Goal: Information Seeking & Learning: Learn about a topic

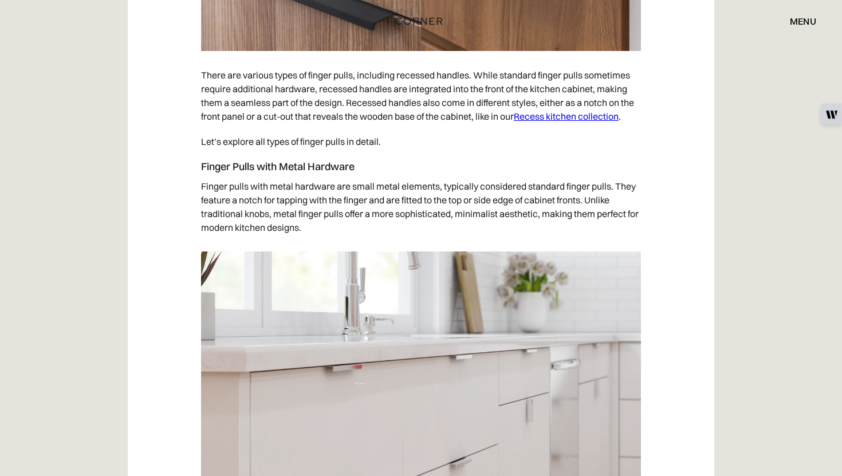
scroll to position [2464, 0]
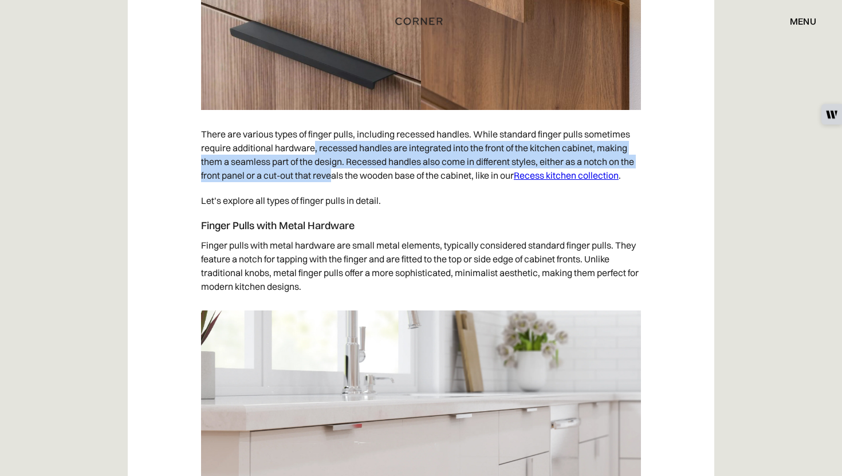
drag, startPoint x: 316, startPoint y: 148, endPoint x: 330, endPoint y: 171, distance: 27.0
click at [330, 171] on p "There are various types of finger pulls, including recessed handles. While stan…" at bounding box center [421, 154] width 440 height 66
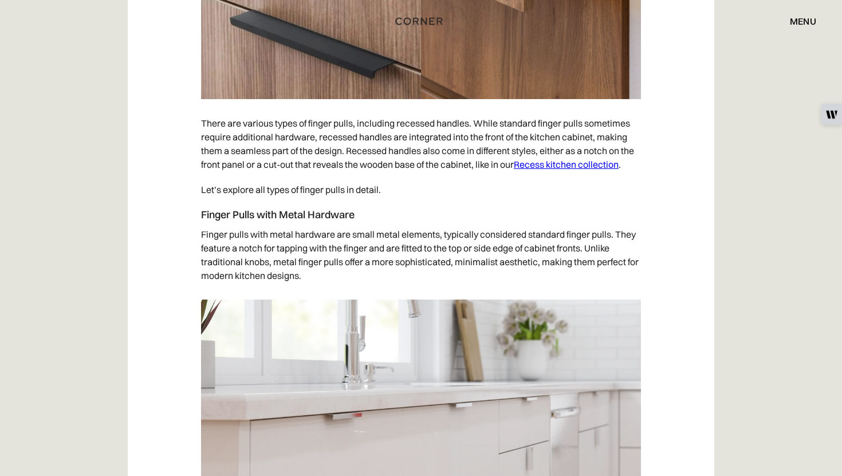
scroll to position [2480, 0]
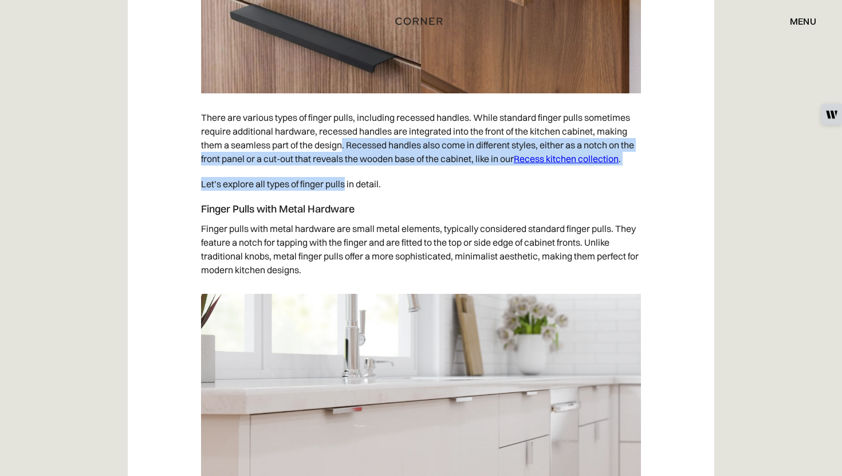
drag, startPoint x: 341, startPoint y: 151, endPoint x: 344, endPoint y: 181, distance: 30.4
click at [344, 181] on p "Let’s explore all types of finger pulls in detail." at bounding box center [421, 183] width 440 height 25
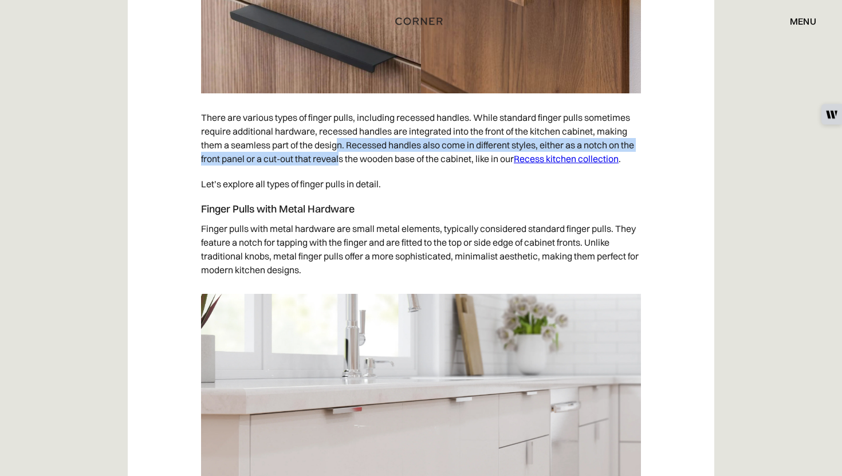
drag, startPoint x: 340, startPoint y: 140, endPoint x: 341, endPoint y: 162, distance: 21.2
click at [341, 162] on p "There are various types of finger pulls, including recessed handles. While stan…" at bounding box center [421, 138] width 440 height 66
drag, startPoint x: 340, startPoint y: 151, endPoint x: 342, endPoint y: 172, distance: 21.4
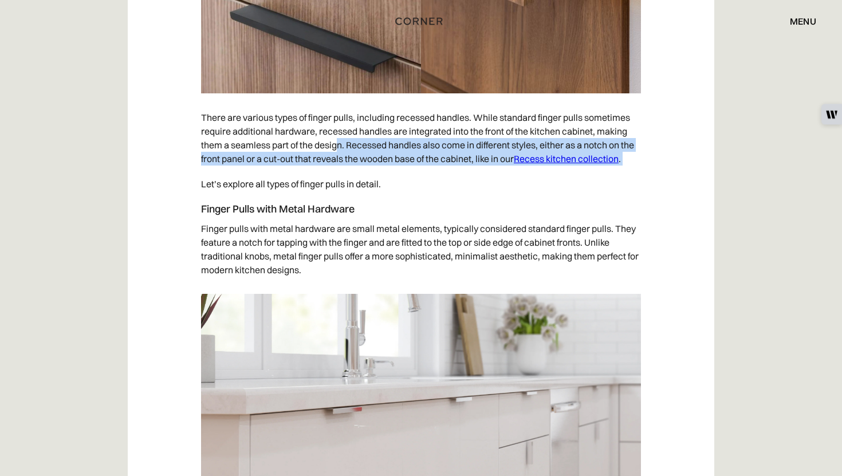
click at [342, 172] on p "Let’s explore all types of finger pulls in detail." at bounding box center [421, 183] width 440 height 25
drag, startPoint x: 338, startPoint y: 146, endPoint x: 338, endPoint y: 180, distance: 34.4
click at [338, 180] on p "Let’s explore all types of finger pulls in detail." at bounding box center [421, 183] width 440 height 25
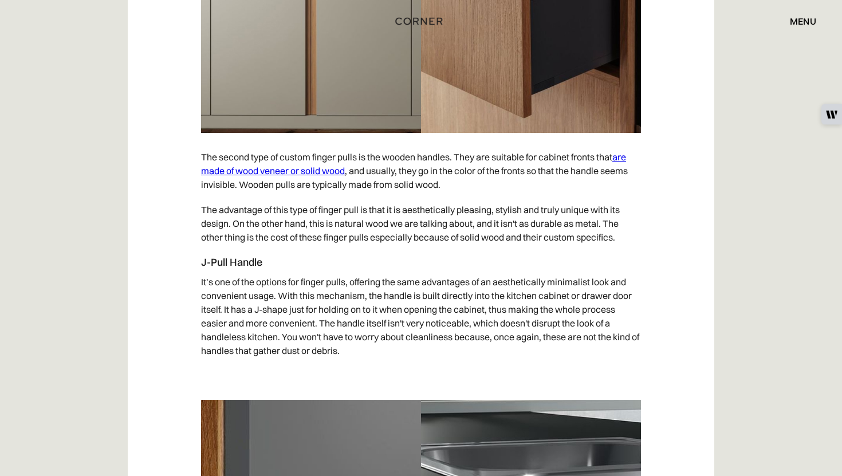
scroll to position [3502, 0]
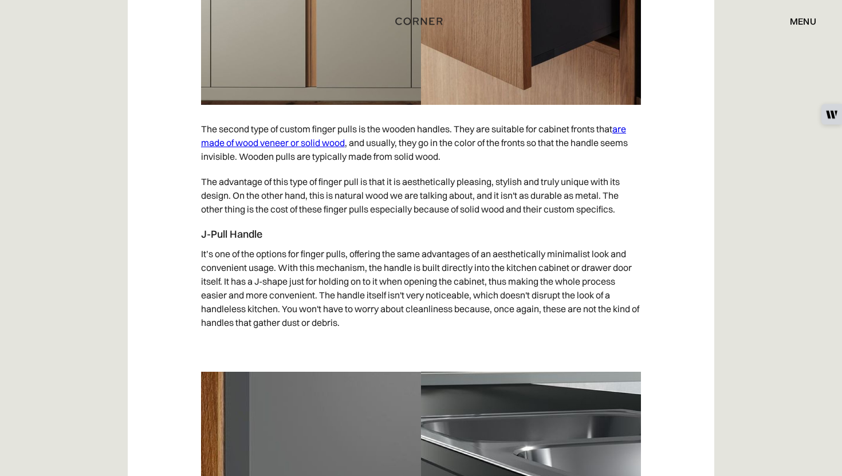
click at [329, 141] on link "are made of wood veneer or solid wood" at bounding box center [413, 135] width 425 height 25
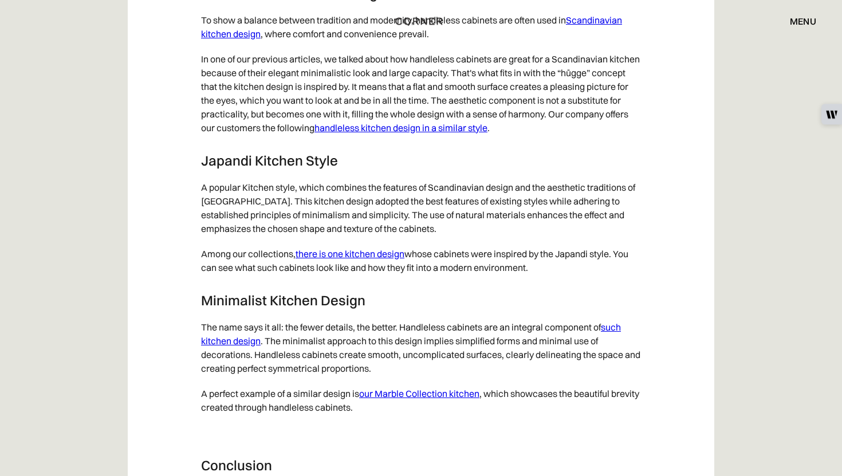
scroll to position [5868, 0]
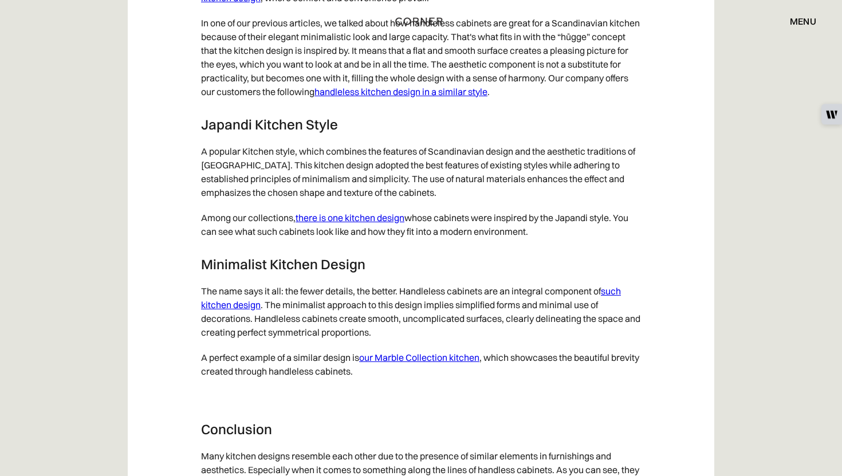
click at [284, 169] on p "A popular Kitchen style, which combines the features of Scandinavian design and…" at bounding box center [421, 172] width 440 height 66
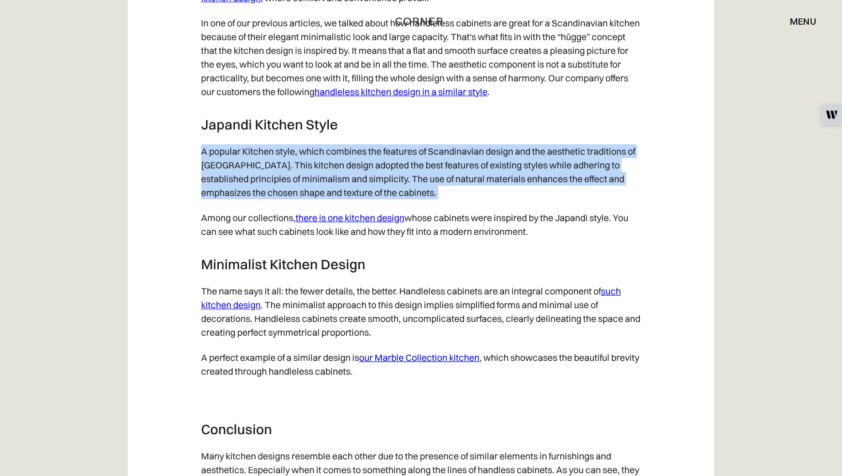
click at [284, 169] on p "A popular Kitchen style, which combines the features of Scandinavian design and…" at bounding box center [421, 172] width 440 height 66
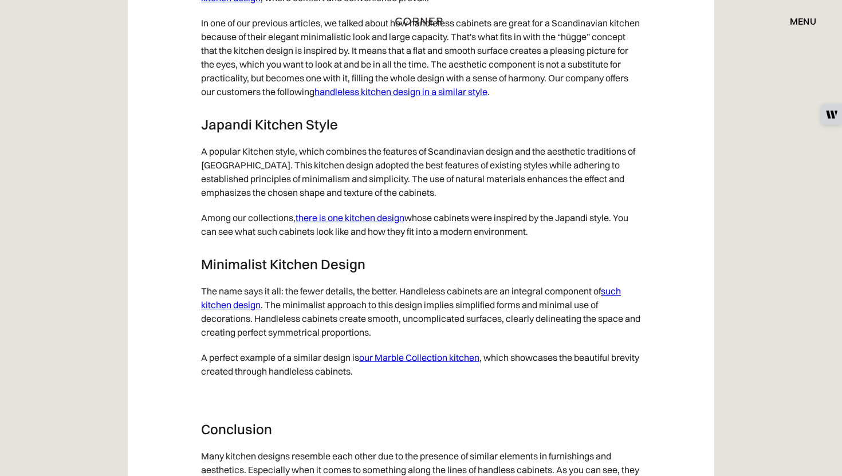
click at [395, 159] on p "A popular Kitchen style, which combines the features of Scandinavian design and…" at bounding box center [421, 172] width 440 height 66
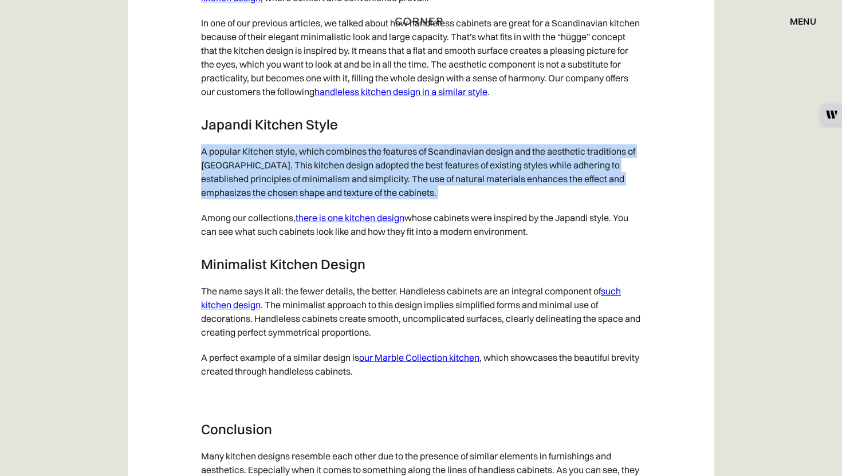
click at [395, 159] on p "A popular Kitchen style, which combines the features of Scandinavian design and…" at bounding box center [421, 172] width 440 height 66
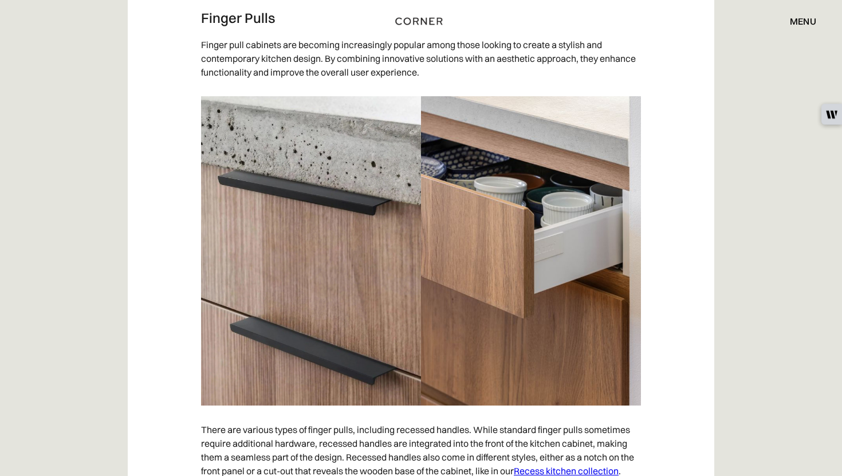
scroll to position [2097, 0]
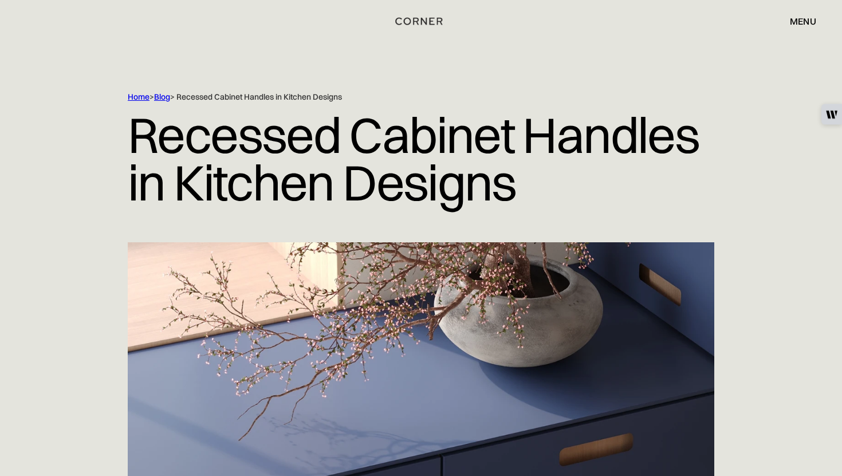
scroll to position [271, 0]
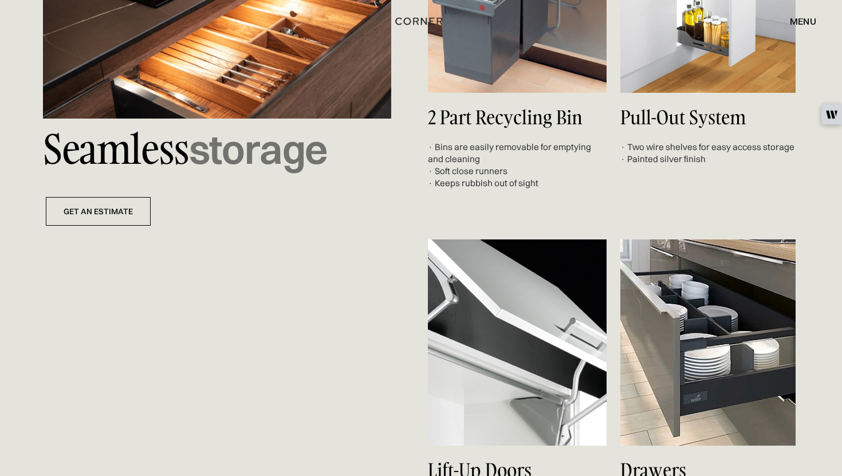
scroll to position [4129, 0]
